Goal: Information Seeking & Learning: Check status

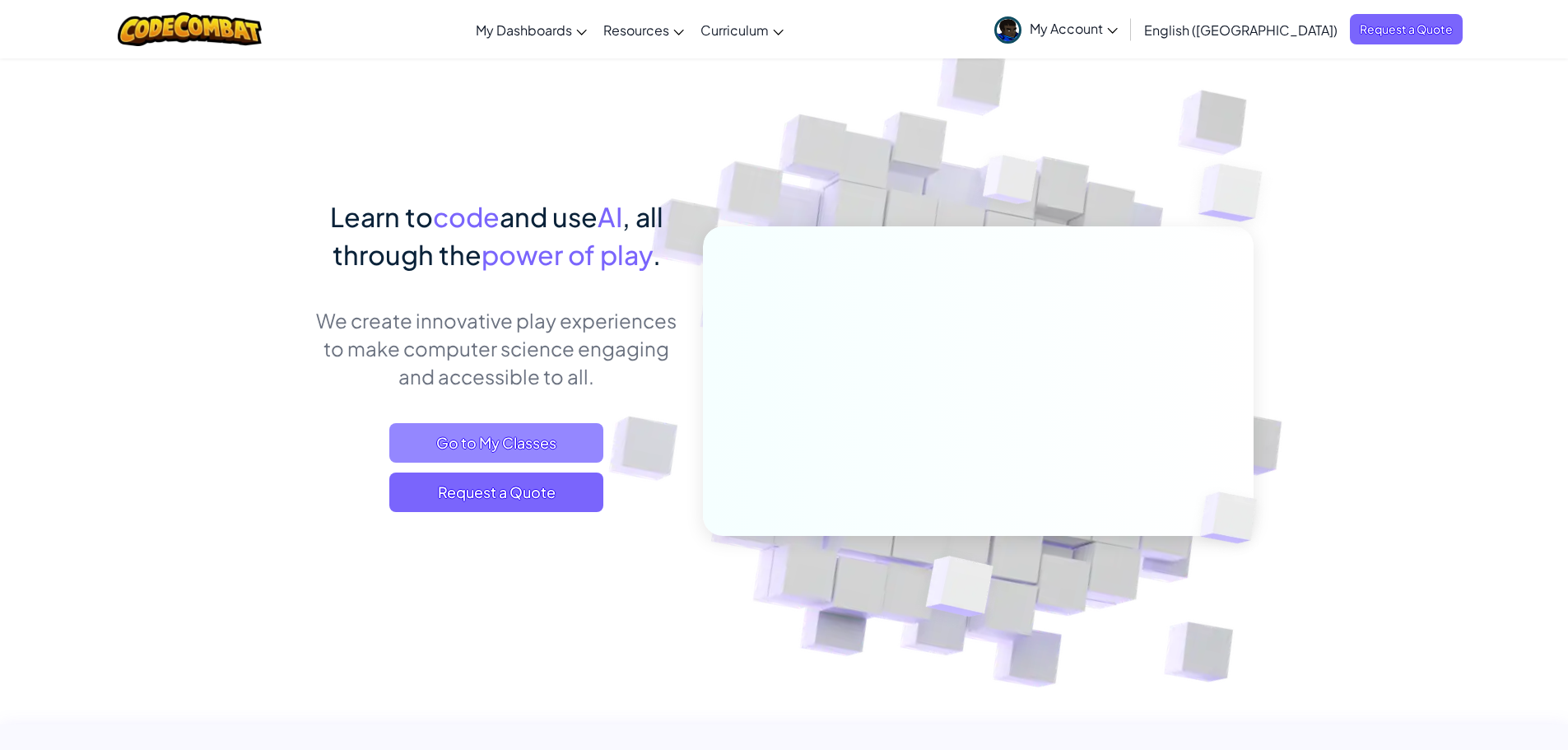
click at [485, 435] on span "Go to My Classes" at bounding box center [496, 443] width 214 height 40
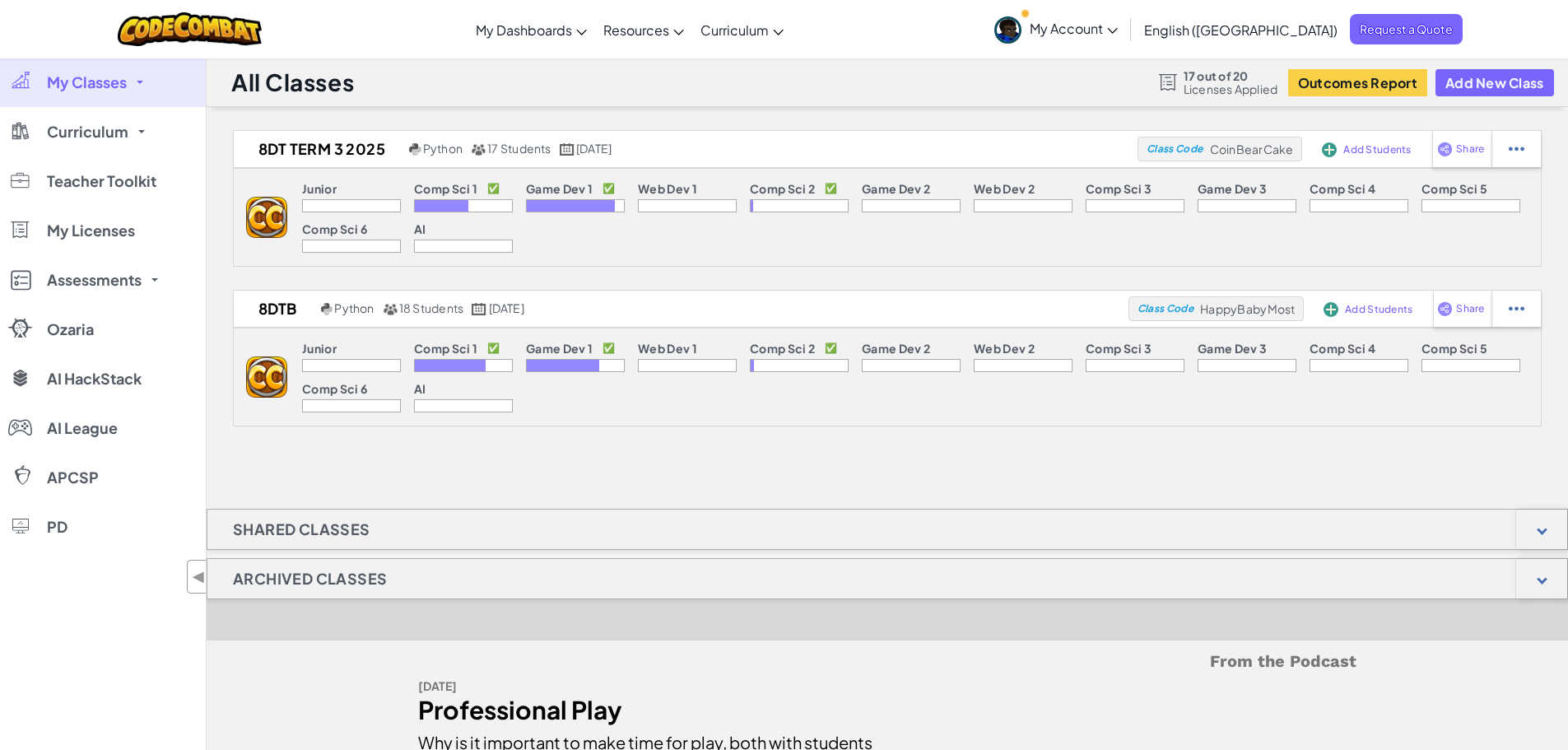
click at [144, 86] on link "My Classes" at bounding box center [102, 83] width 205 height 50
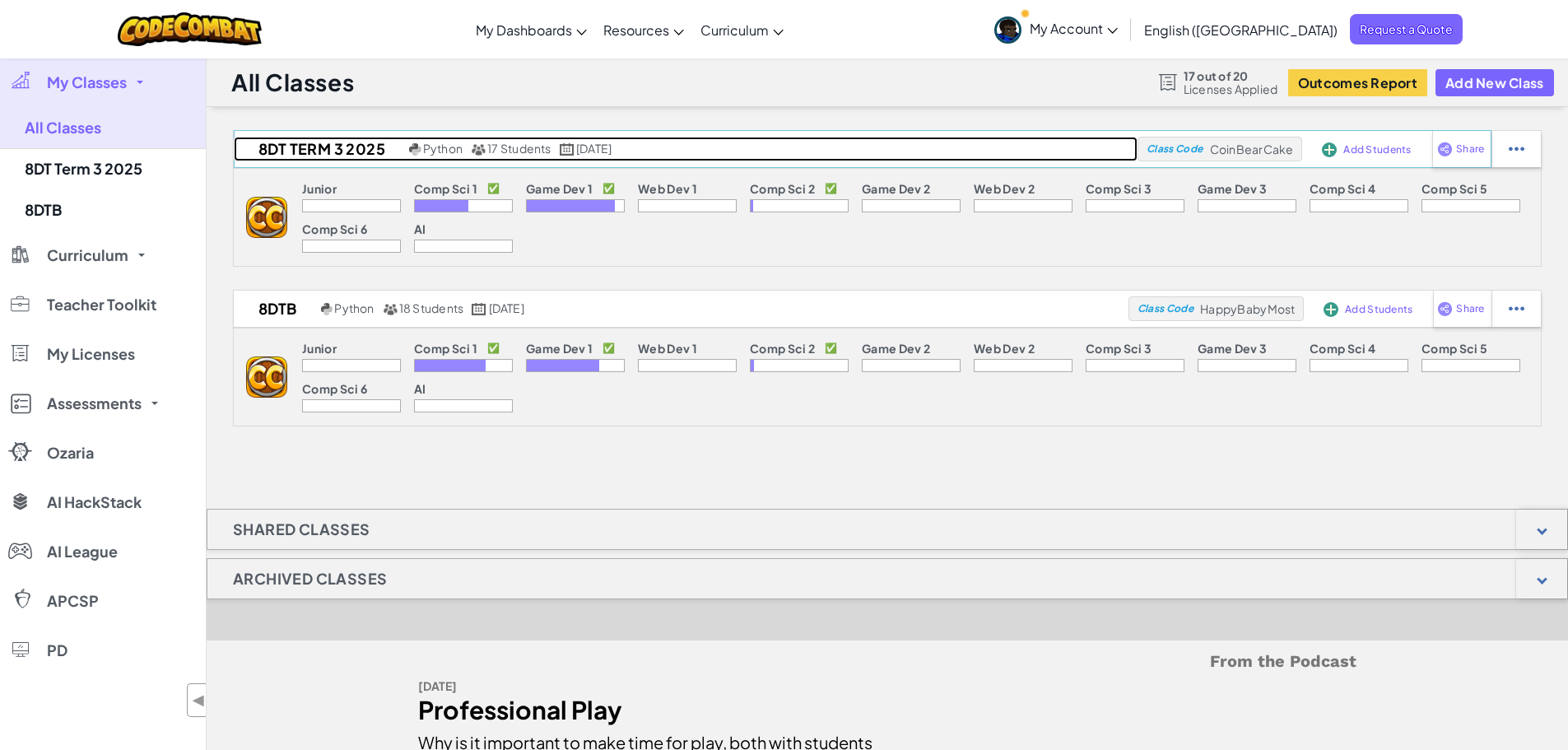
click at [358, 144] on h2 "8DT Term 3 2025" at bounding box center [319, 149] width 172 height 25
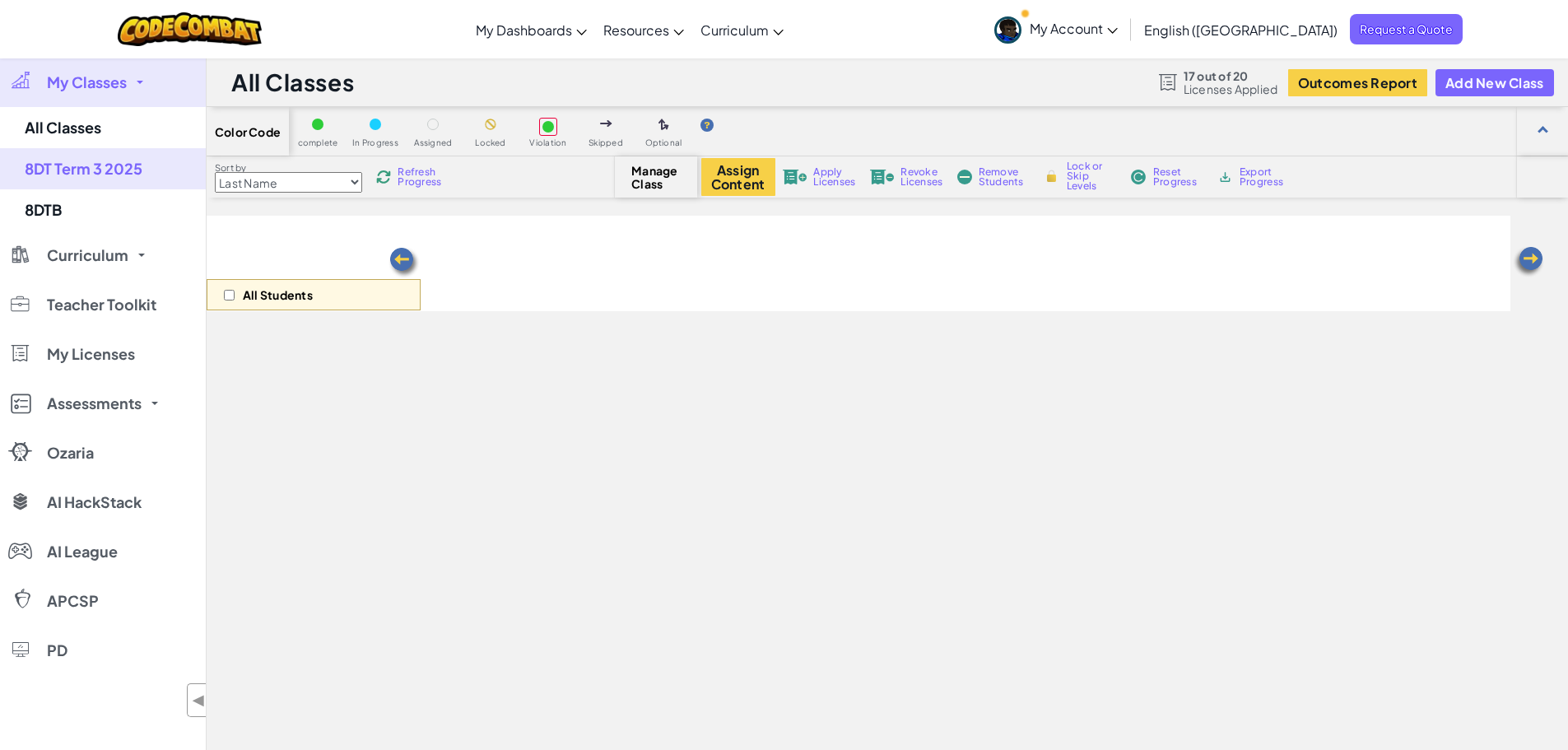
select select "5789587aad86a6efb573701e"
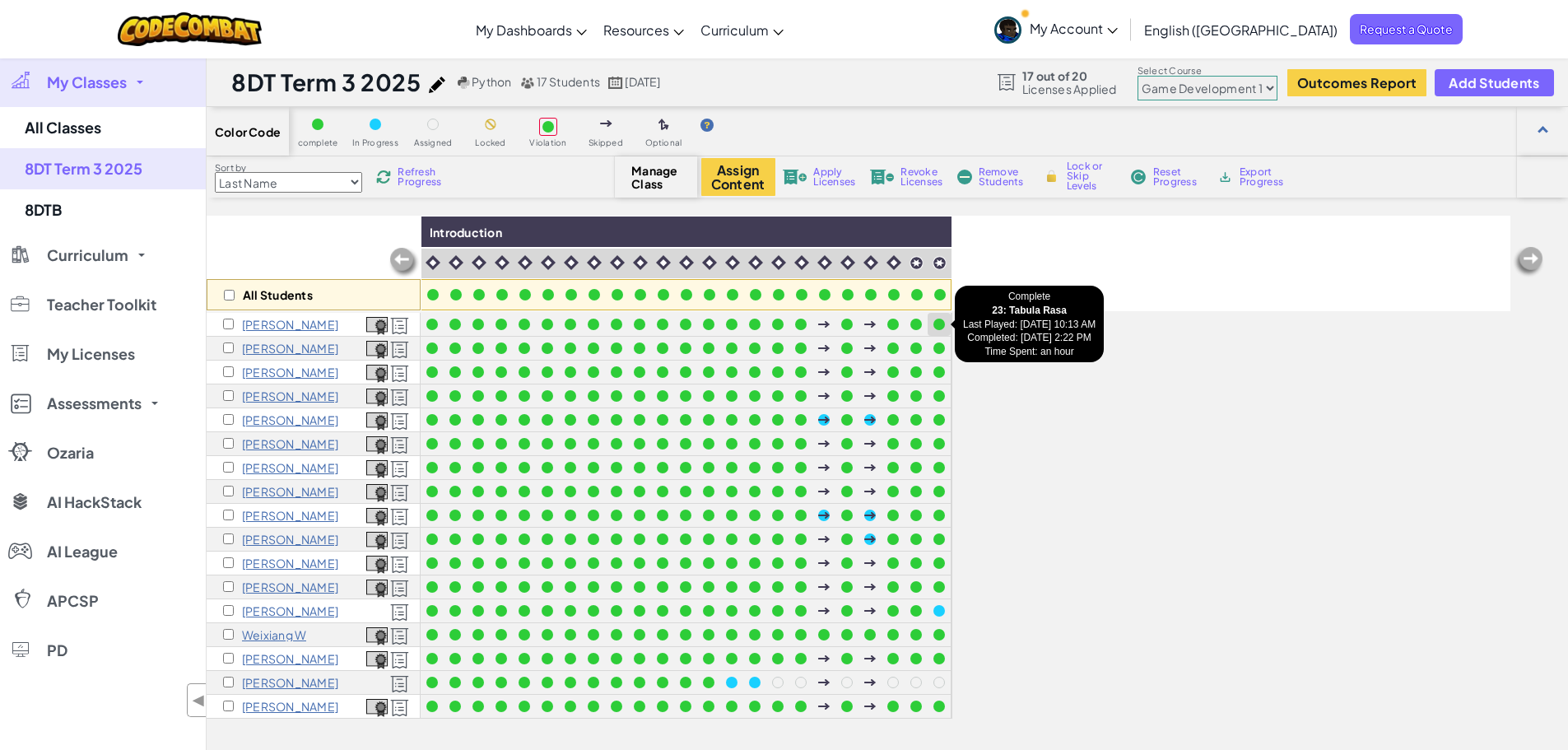
click at [933, 323] on div at bounding box center [939, 324] width 18 height 18
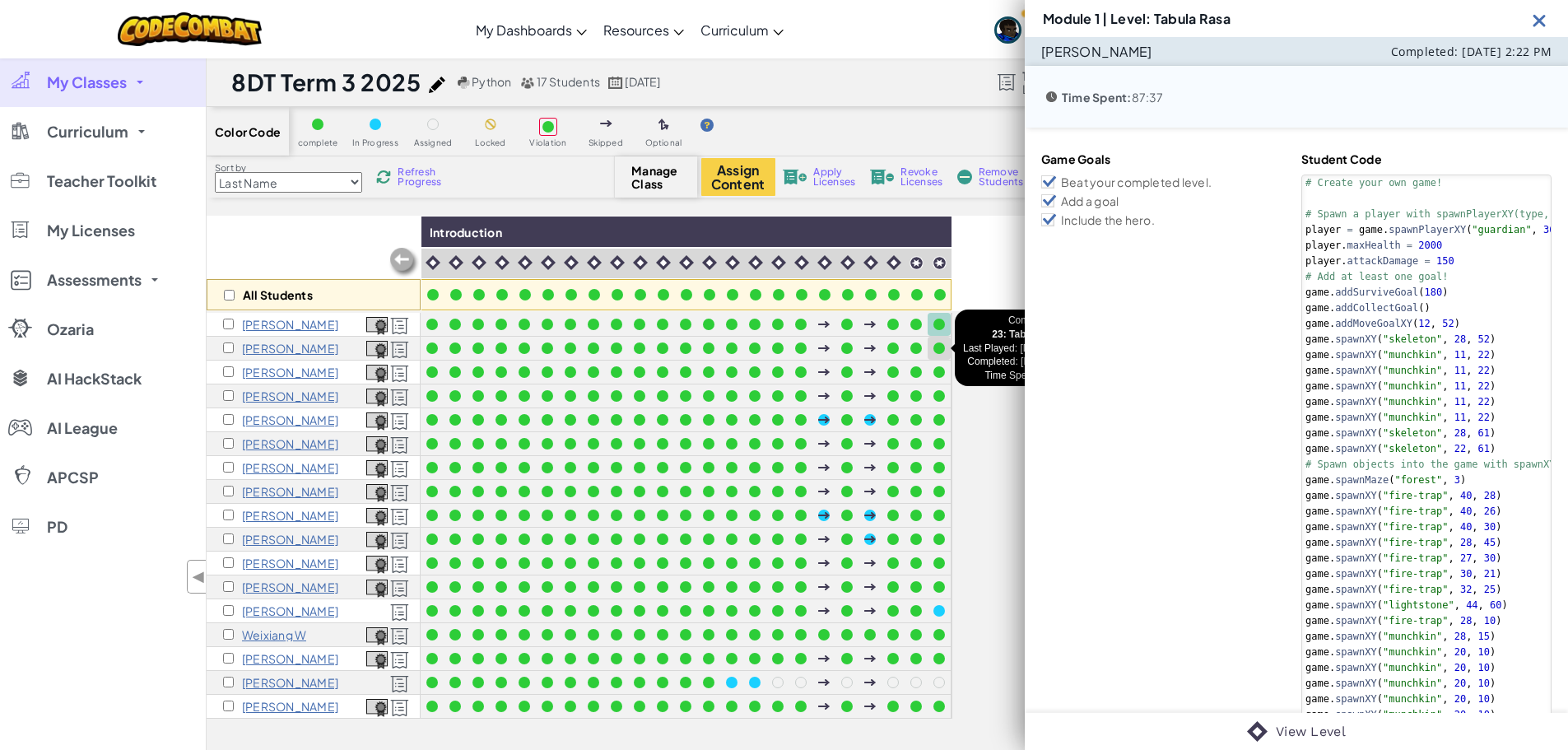
click at [946, 346] on div at bounding box center [939, 348] width 18 height 18
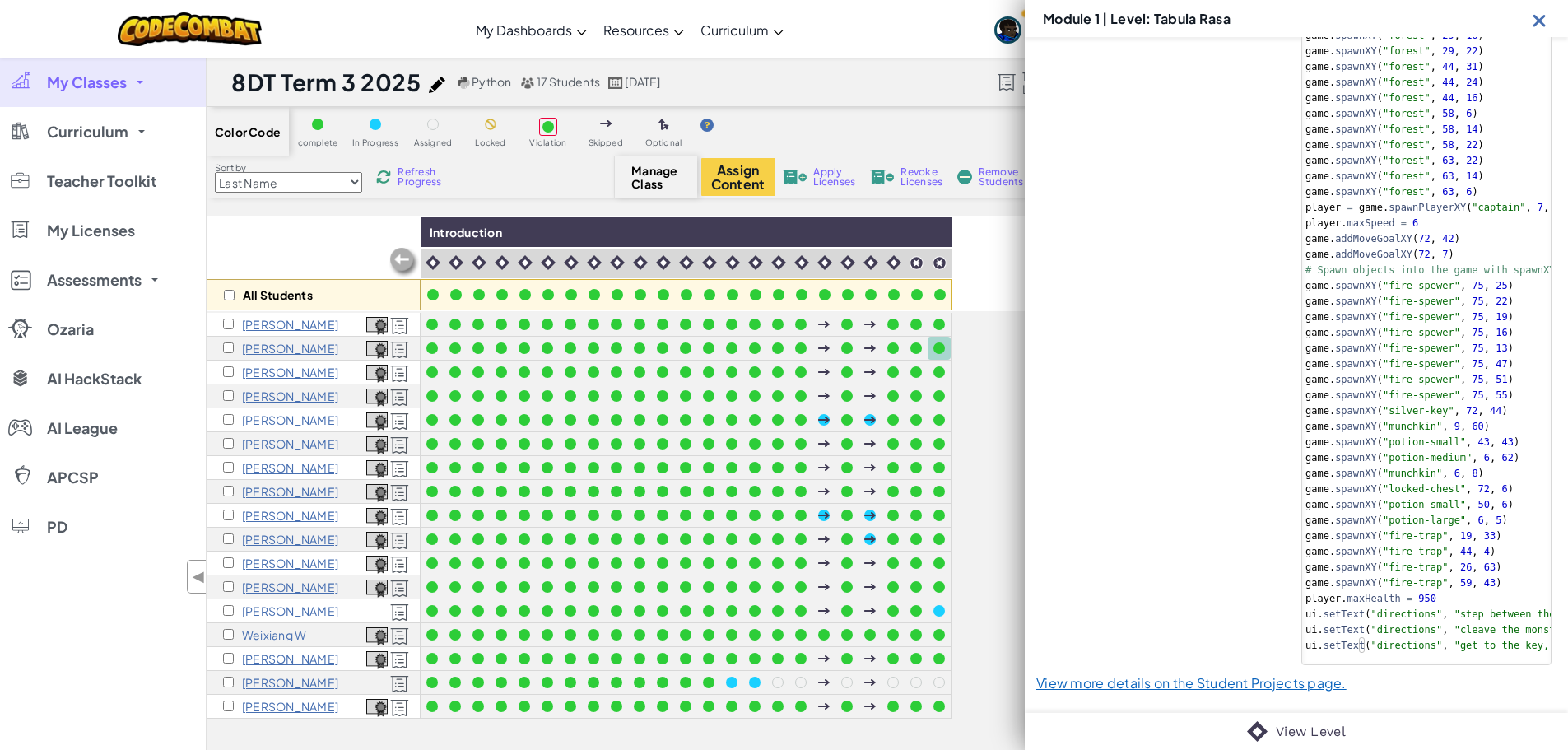
scroll to position [45, 0]
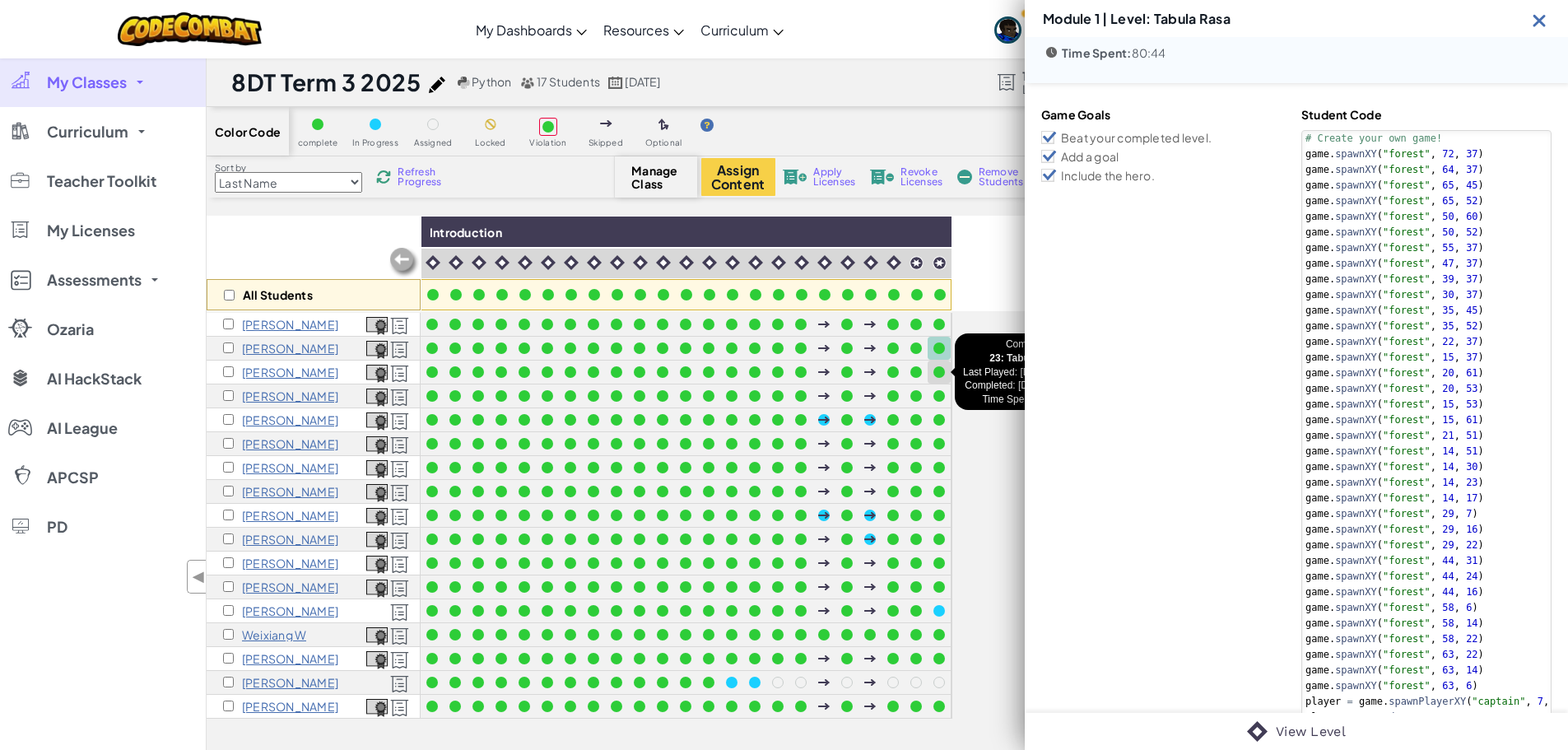
click at [947, 369] on div at bounding box center [939, 372] width 18 height 18
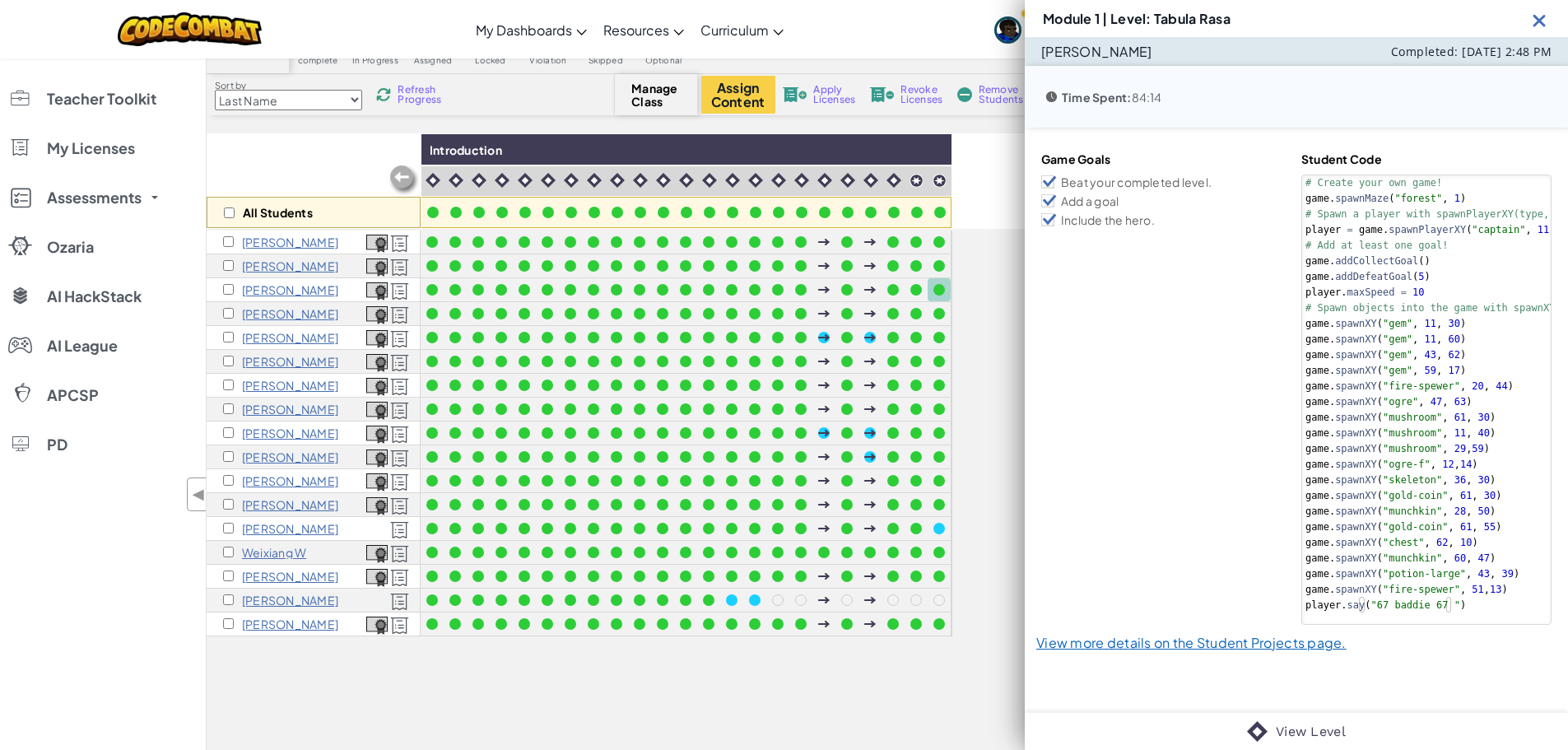
scroll to position [0, 0]
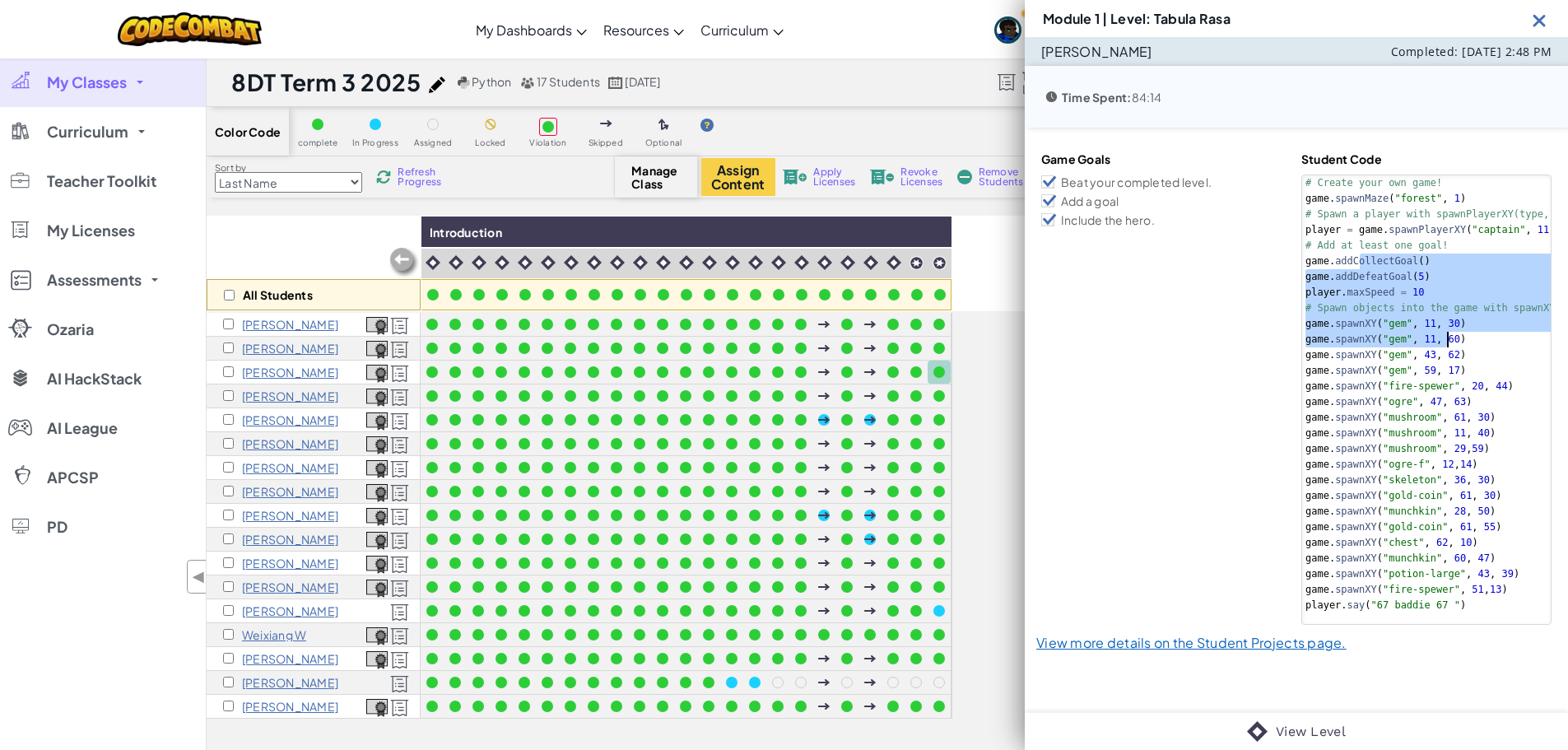
drag, startPoint x: 1351, startPoint y: 260, endPoint x: 1443, endPoint y: 342, distance: 123.2
click at [1443, 342] on div "# Create your own game! game . spawnMaze ( "forest" , 1 ) # Spawn a player with…" at bounding box center [1452, 410] width 299 height 469
click at [1451, 463] on div "# Create your own game! game . spawnMaze ( "forest" , 1 ) # Spawn a player with…" at bounding box center [1452, 410] width 299 height 469
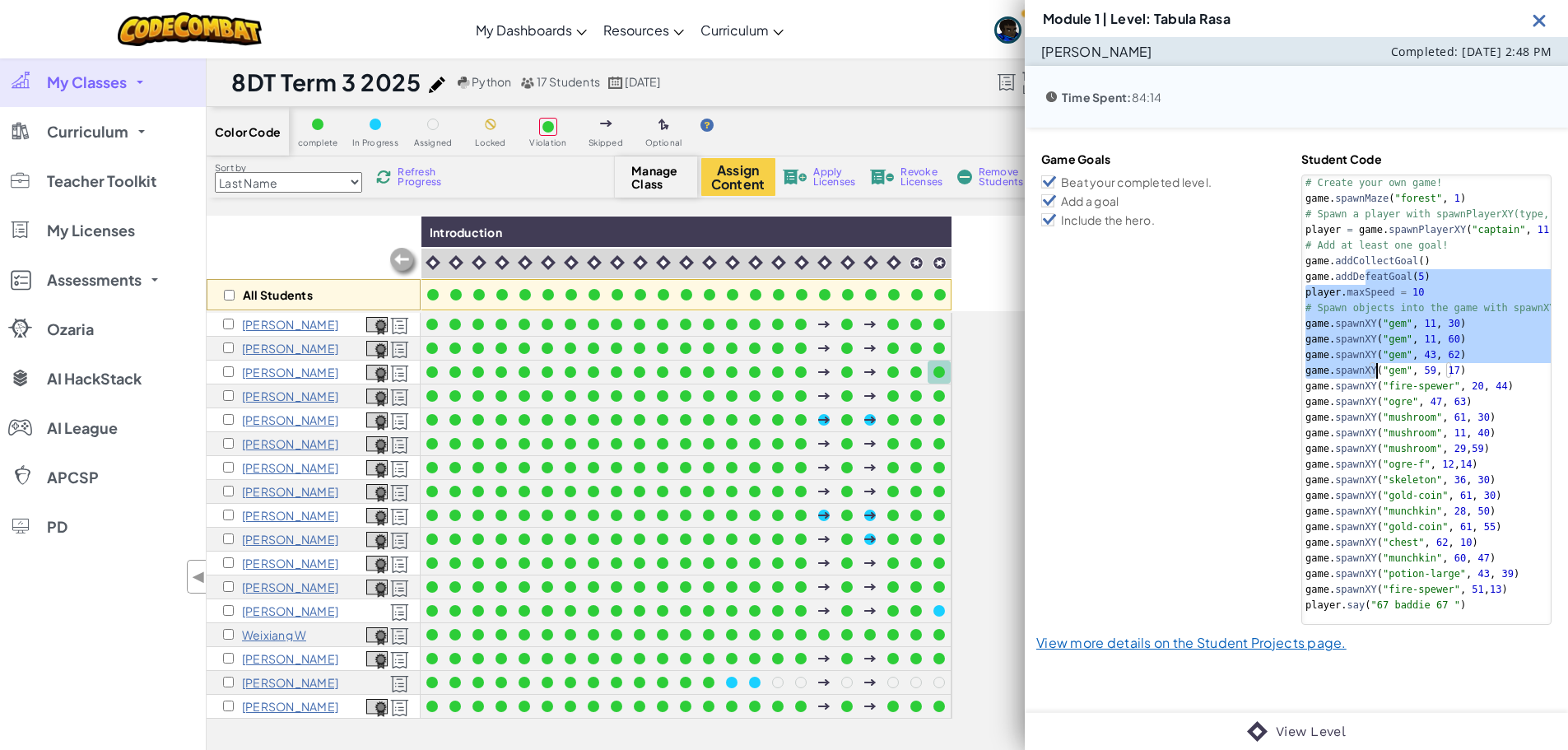
drag, startPoint x: 1358, startPoint y: 272, endPoint x: 1371, endPoint y: 368, distance: 96.9
click at [1371, 368] on div "# Create your own game! game . spawnMaze ( "forest" , 1 ) # Spawn a player with…" at bounding box center [1452, 410] width 299 height 469
click at [1361, 373] on div "# Create your own game! game . spawnMaze ( "forest" , 1 ) # Spawn a player with…" at bounding box center [1426, 400] width 250 height 450
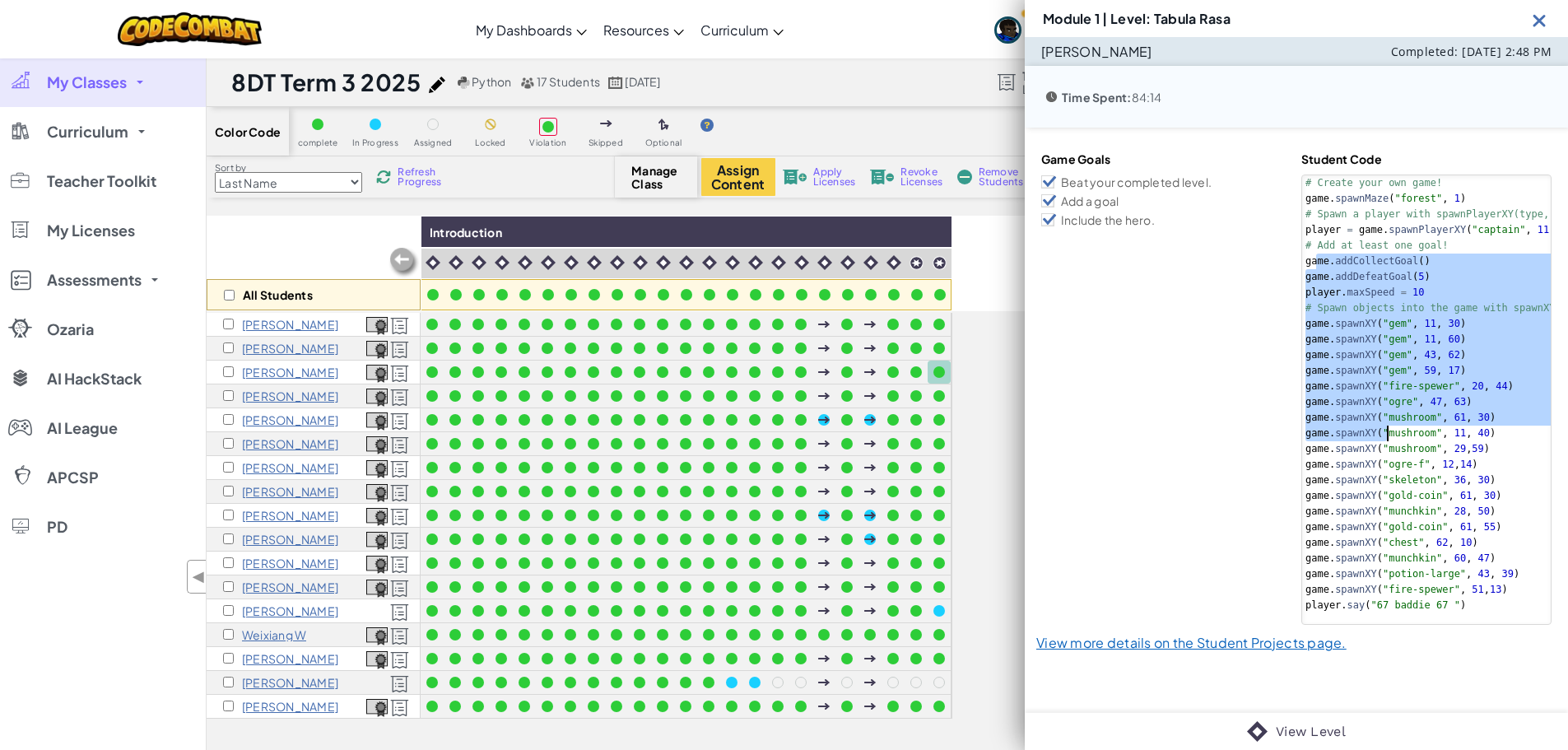
drag, startPoint x: 1309, startPoint y: 260, endPoint x: 1382, endPoint y: 433, distance: 187.8
click at [1382, 433] on div "# Create your own game! game . spawnMaze ( "forest" , 1 ) # Spawn a player with…" at bounding box center [1452, 410] width 299 height 469
click at [941, 320] on div at bounding box center [939, 324] width 12 height 12
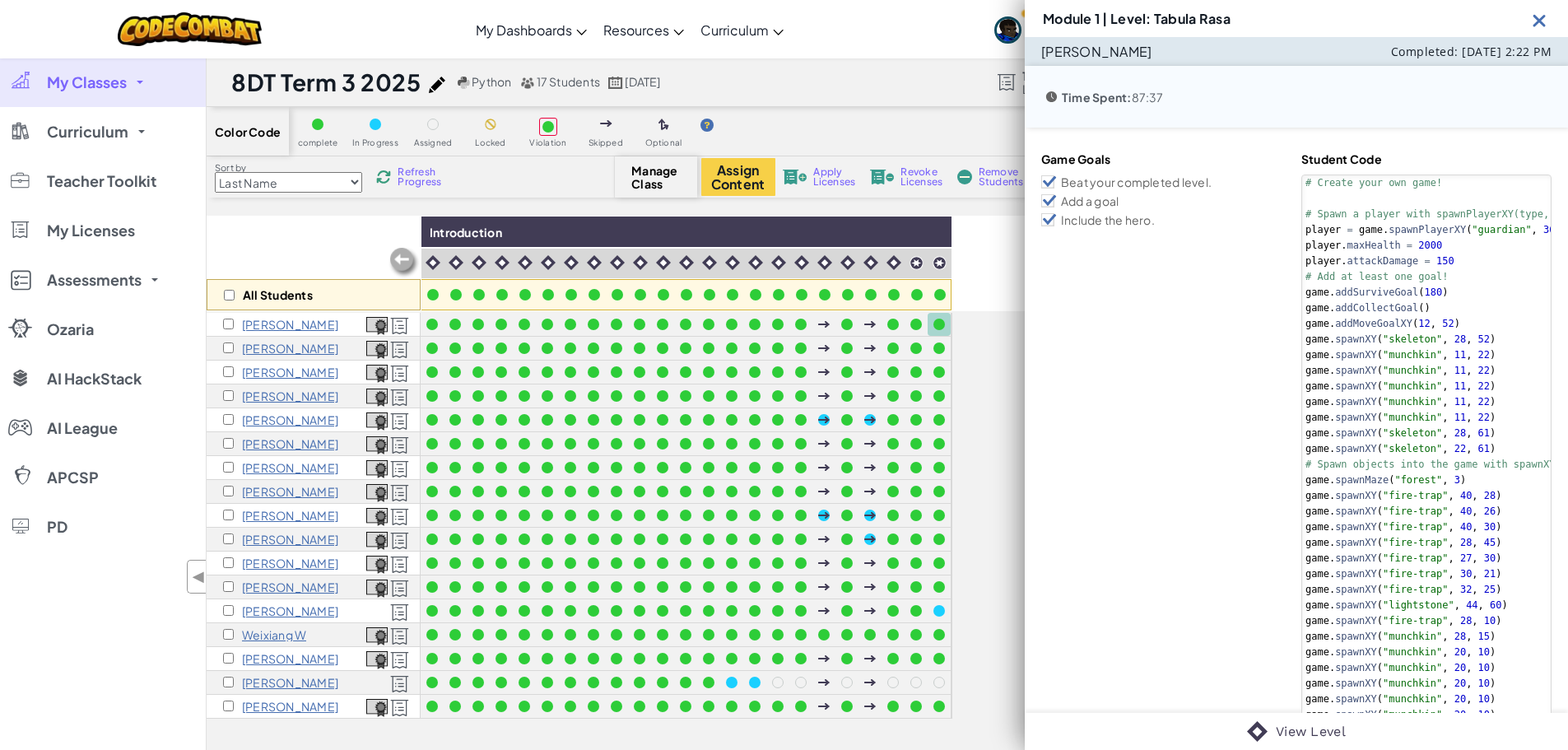
scroll to position [83, 0]
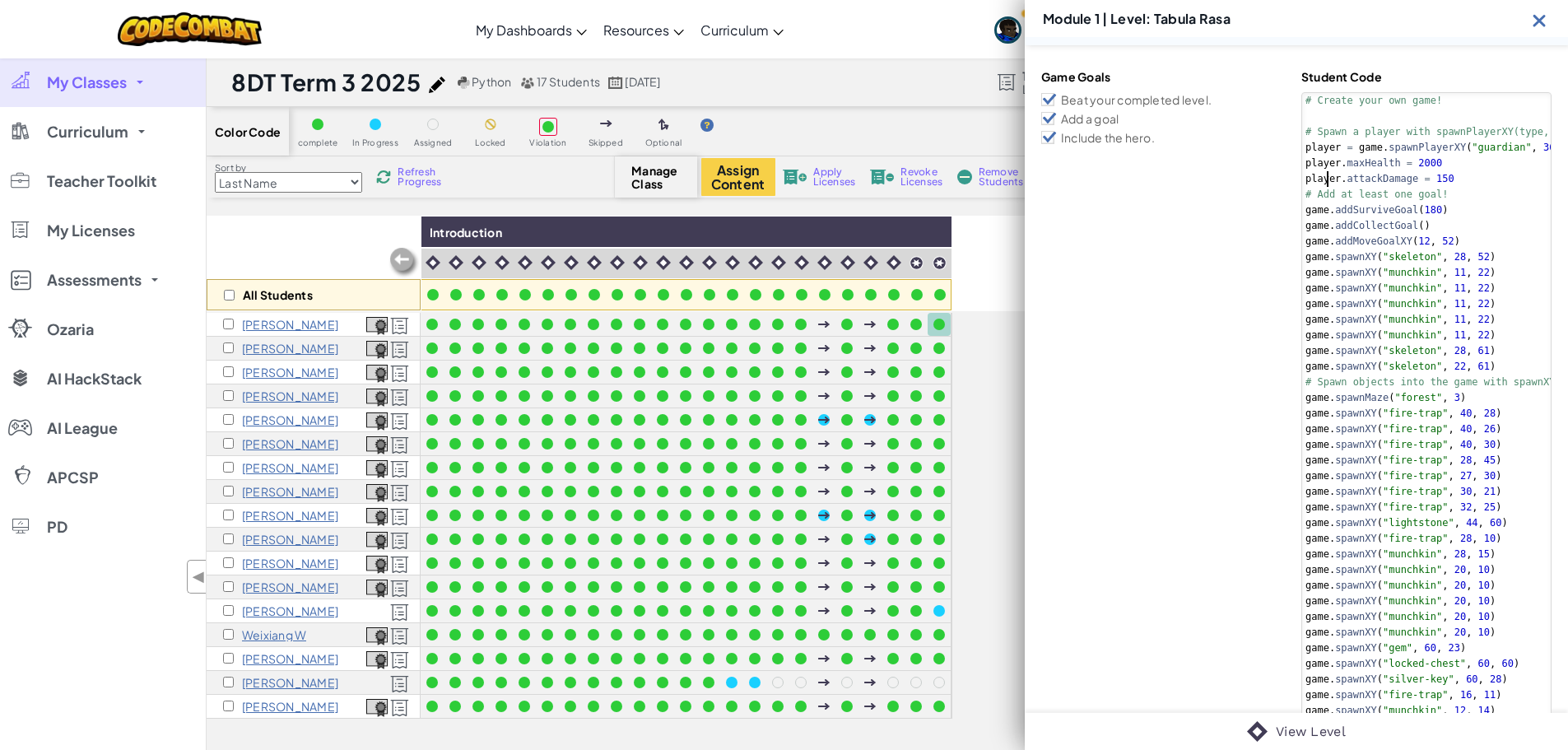
drag, startPoint x: 1322, startPoint y: 178, endPoint x: 1500, endPoint y: 170, distance: 178.2
click at [1500, 170] on div "# Create your own game! # Spawn a player with spawnPlayerXY(type, x, y) player …" at bounding box center [1452, 492] width 299 height 798
click at [1401, 380] on div "# Create your own game! # Spawn a player with spawnPlayerXY(type, x, y) player …" at bounding box center [1452, 492] width 299 height 798
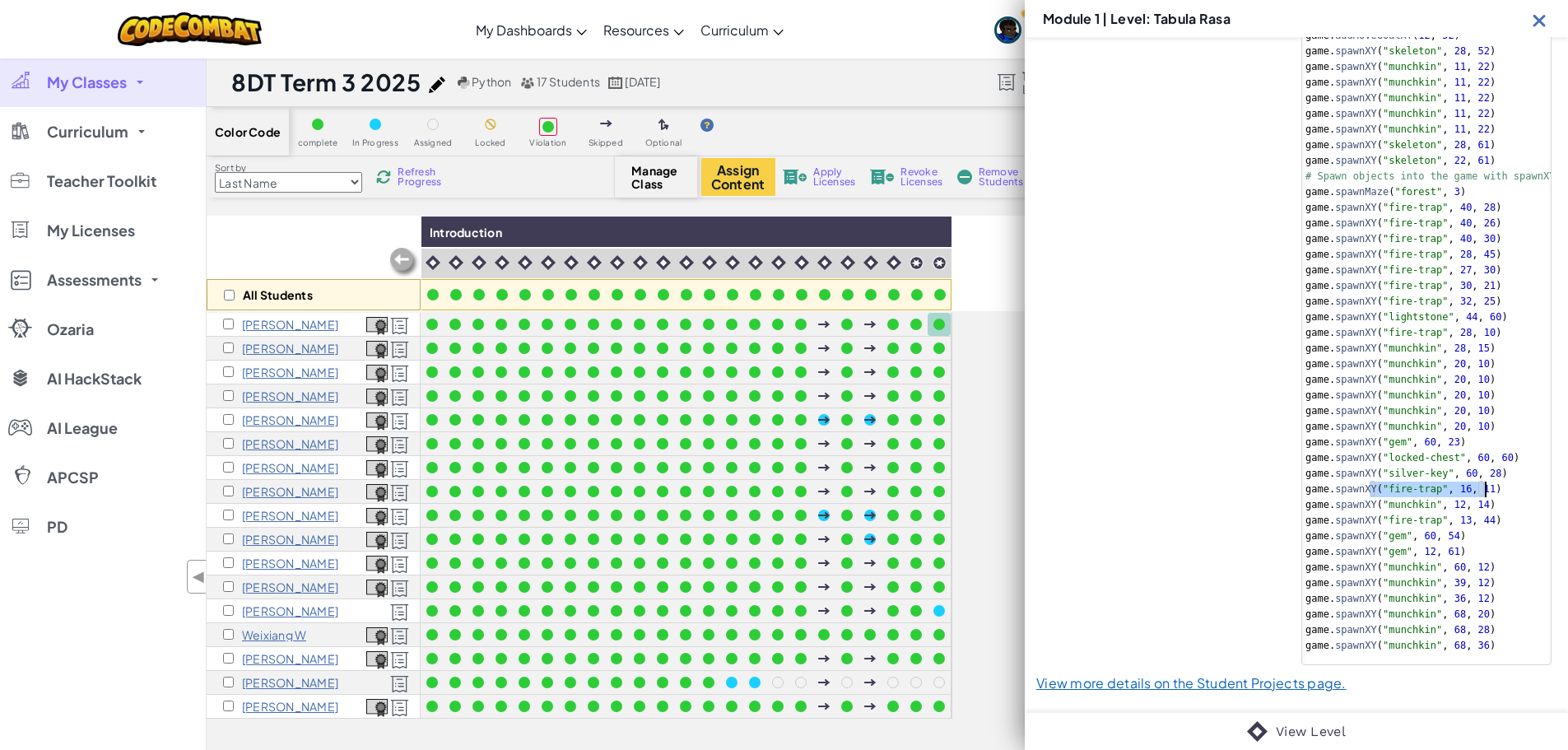
drag, startPoint x: 1365, startPoint y: 492, endPoint x: 1504, endPoint y: 492, distance: 139.0
click at [1504, 492] on div "# Create your own game! # Spawn a player with spawnPlayerXY(type, x, y) player …" at bounding box center [1452, 285] width 299 height 798
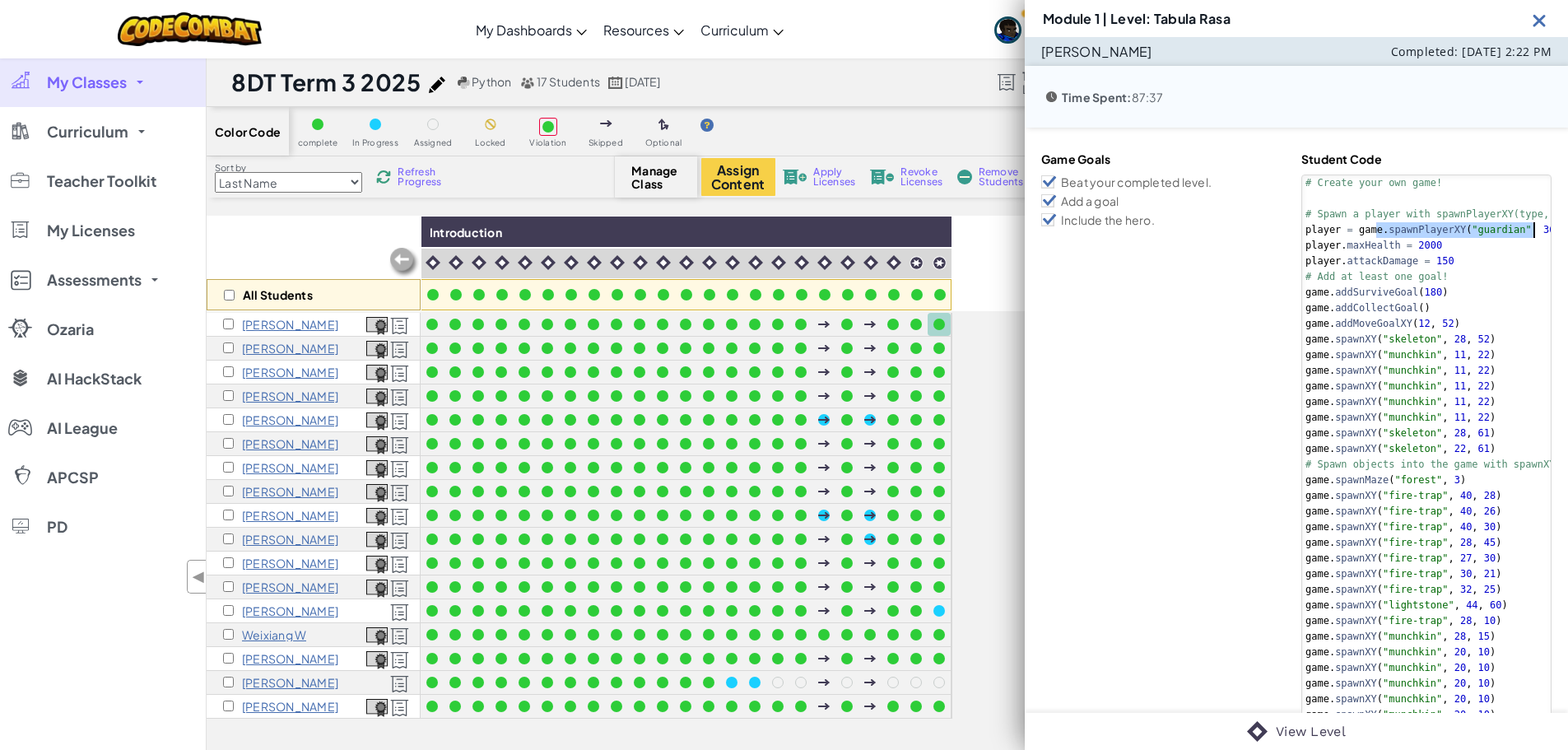
drag, startPoint x: 1370, startPoint y: 225, endPoint x: 1533, endPoint y: 233, distance: 163.2
click at [1533, 233] on div "# Create your own game! # Spawn a player with spawnPlayerXY(type, x, y) player …" at bounding box center [1452, 574] width 299 height 798
click at [1449, 261] on div "# Create your own game! # Spawn a player with spawnPlayerXY(type, x, y) player …" at bounding box center [1452, 574] width 299 height 798
type textarea "player.attackDamage = 150"
click at [1533, 19] on img at bounding box center [1539, 20] width 21 height 21
